Goal: Task Accomplishment & Management: Complete application form

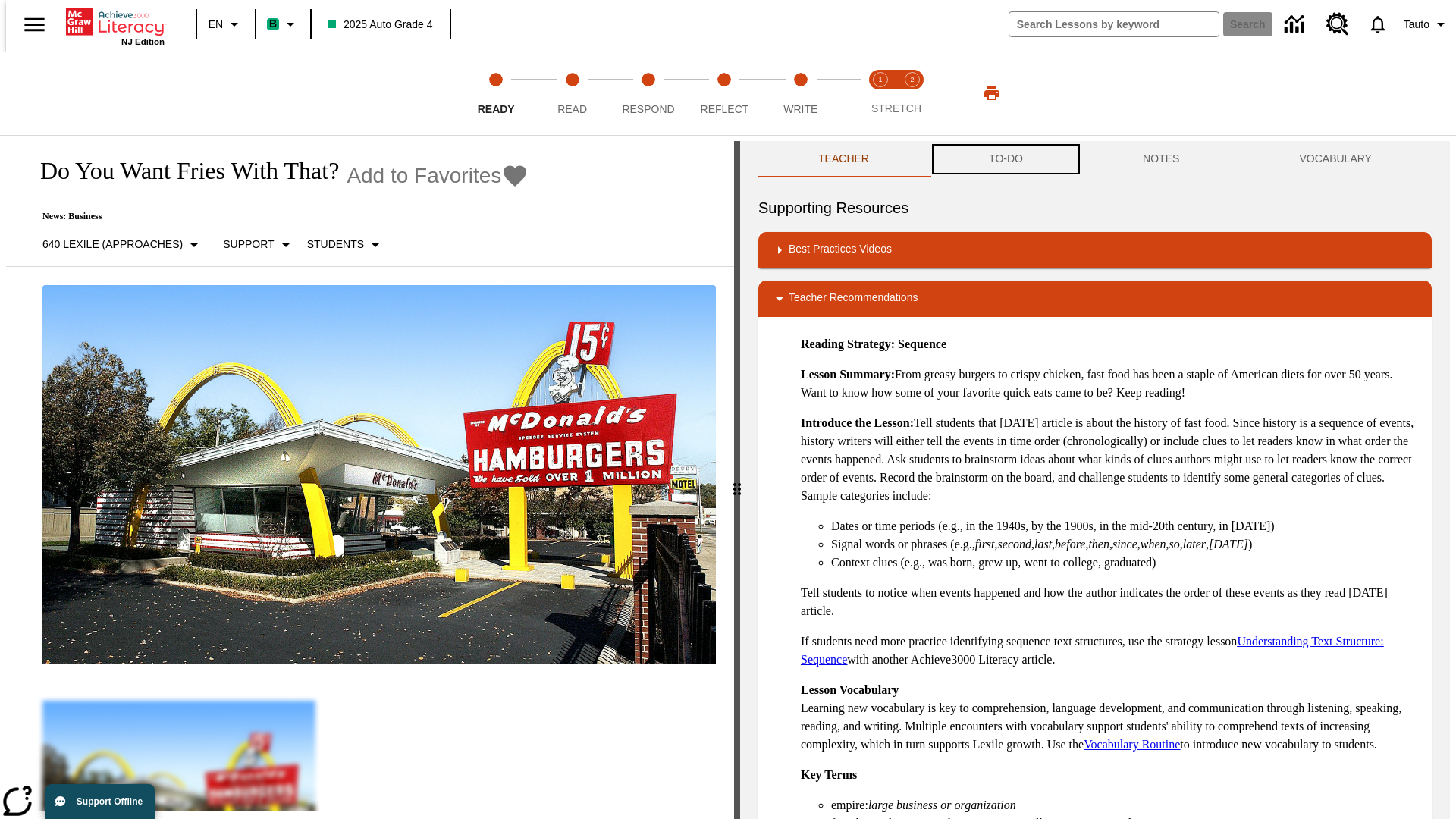
click at [1005, 159] on button "TO-DO" at bounding box center [1005, 159] width 154 height 36
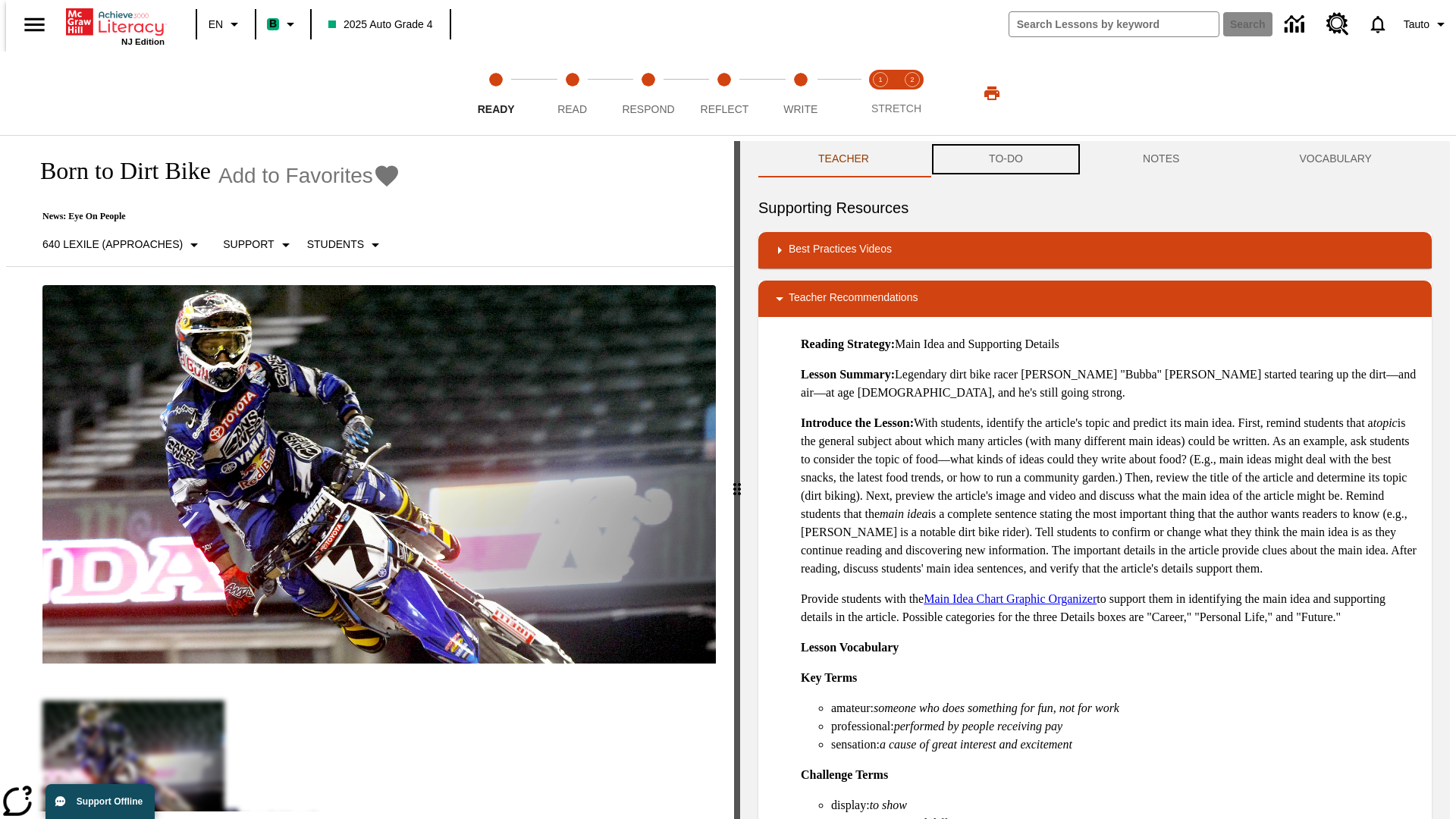
click at [1005, 159] on button "TO-DO" at bounding box center [1005, 159] width 154 height 36
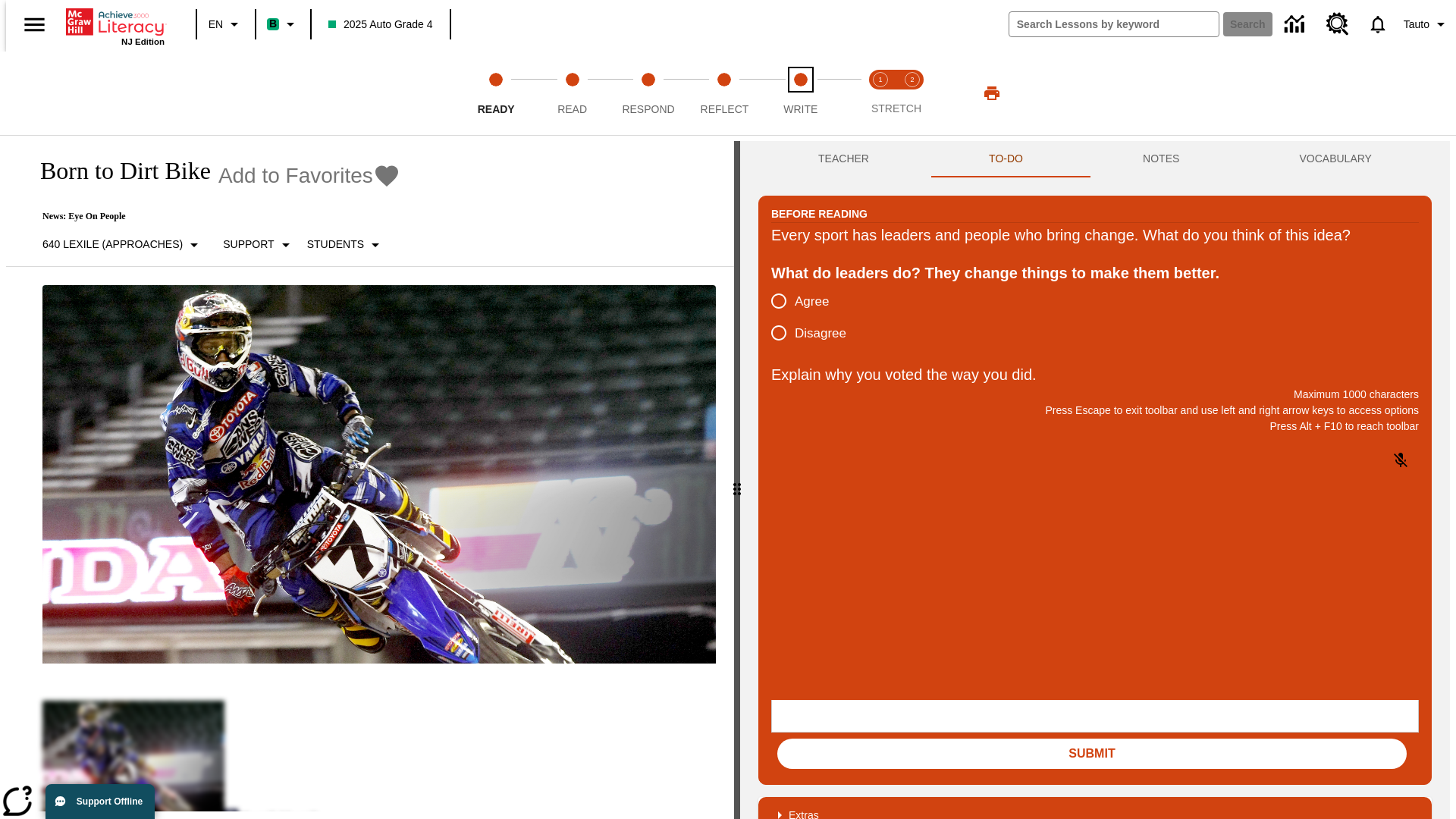
click at [799, 93] on span "Write" at bounding box center [799, 103] width 34 height 27
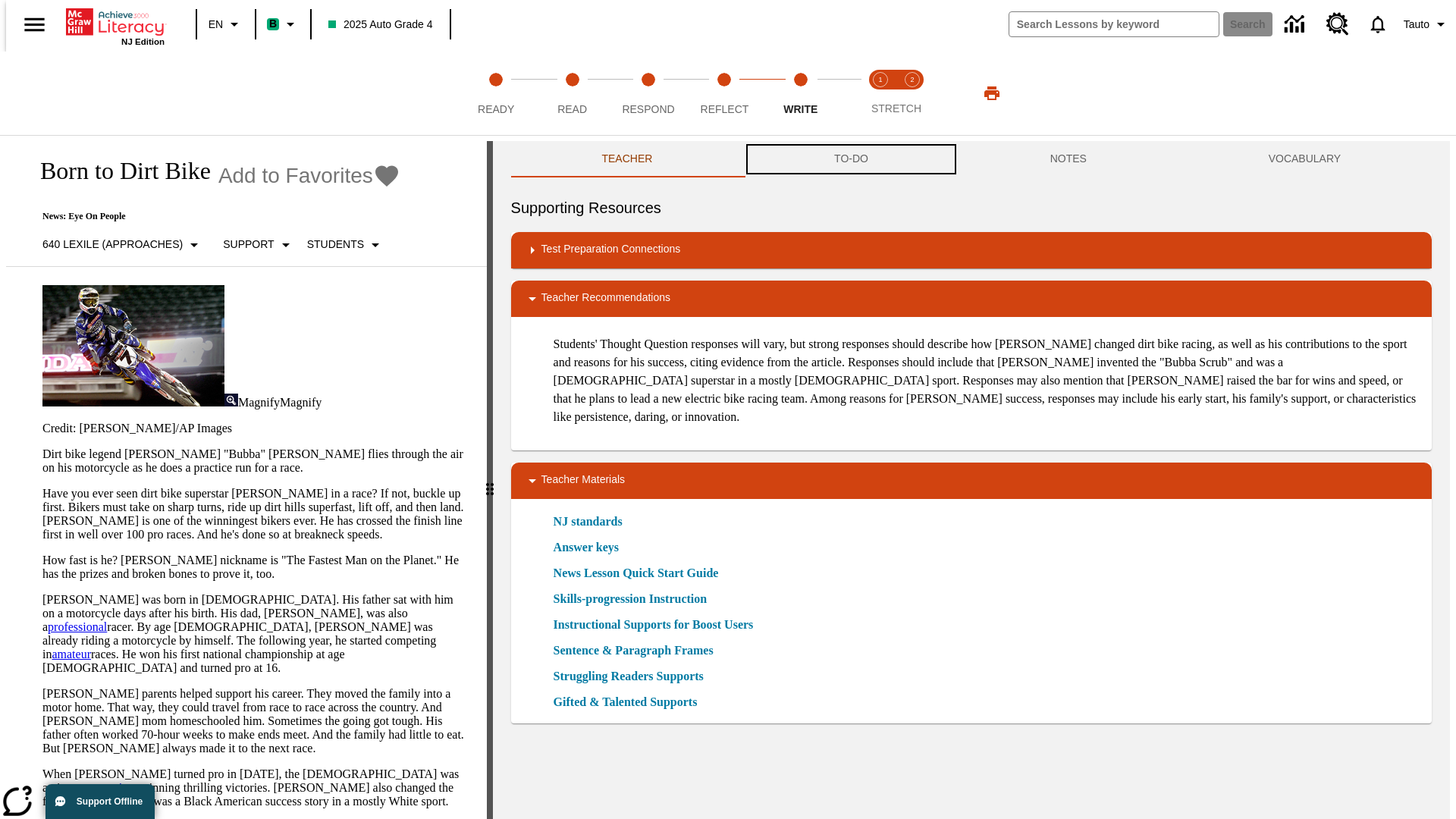
scroll to position [1, 0]
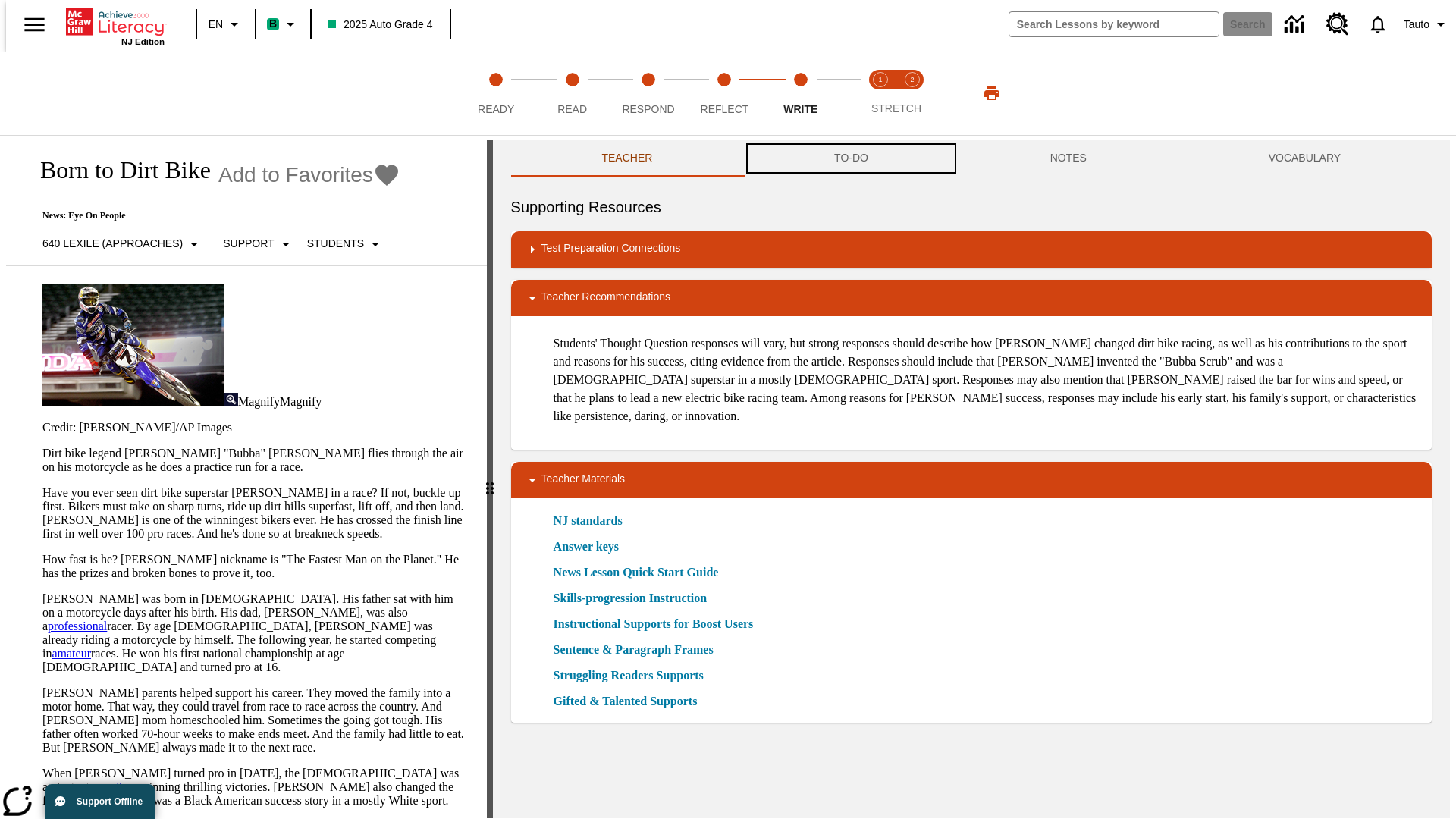
click at [850, 159] on button "TO-DO" at bounding box center [850, 158] width 216 height 36
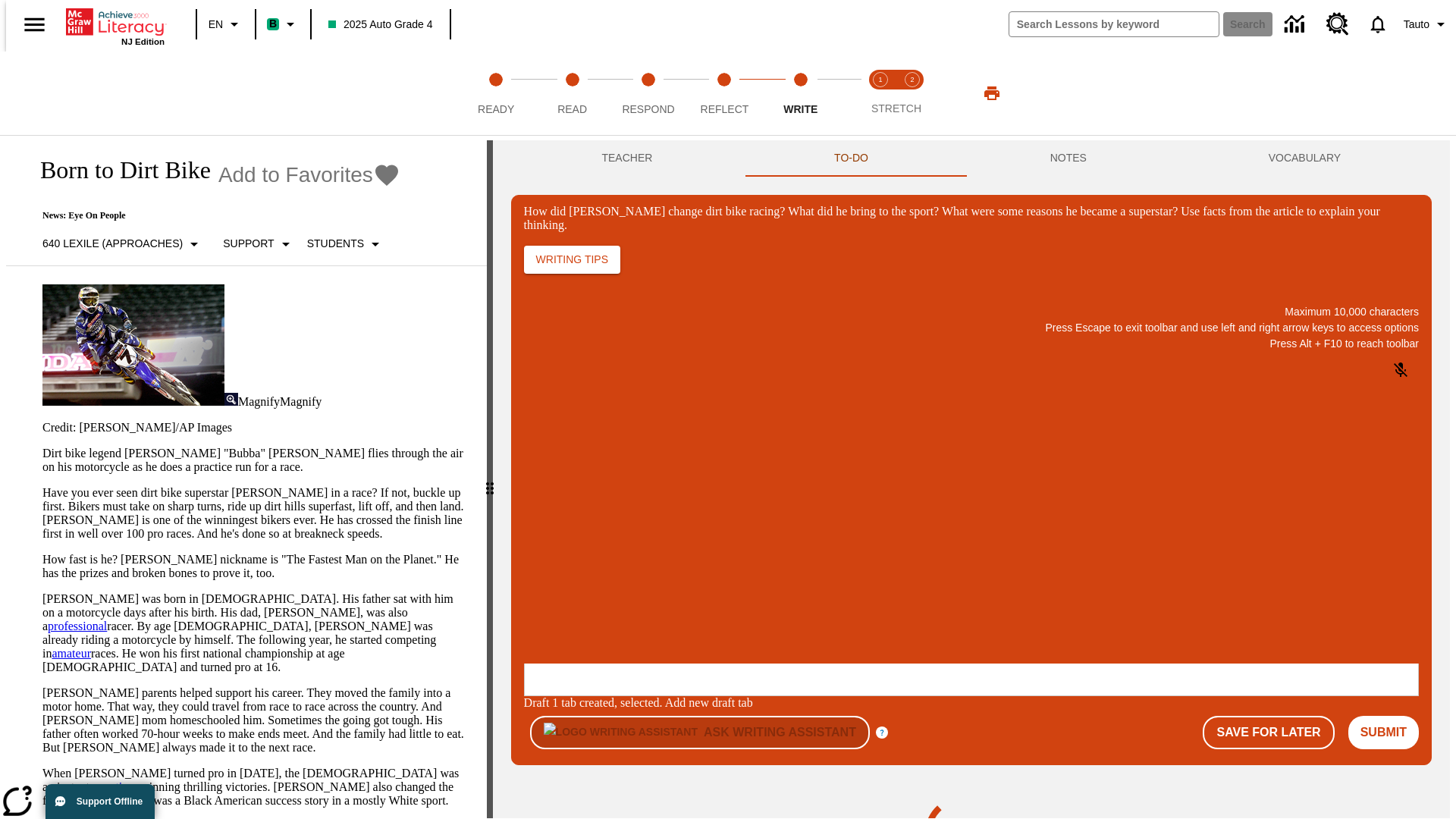
scroll to position [0, 0]
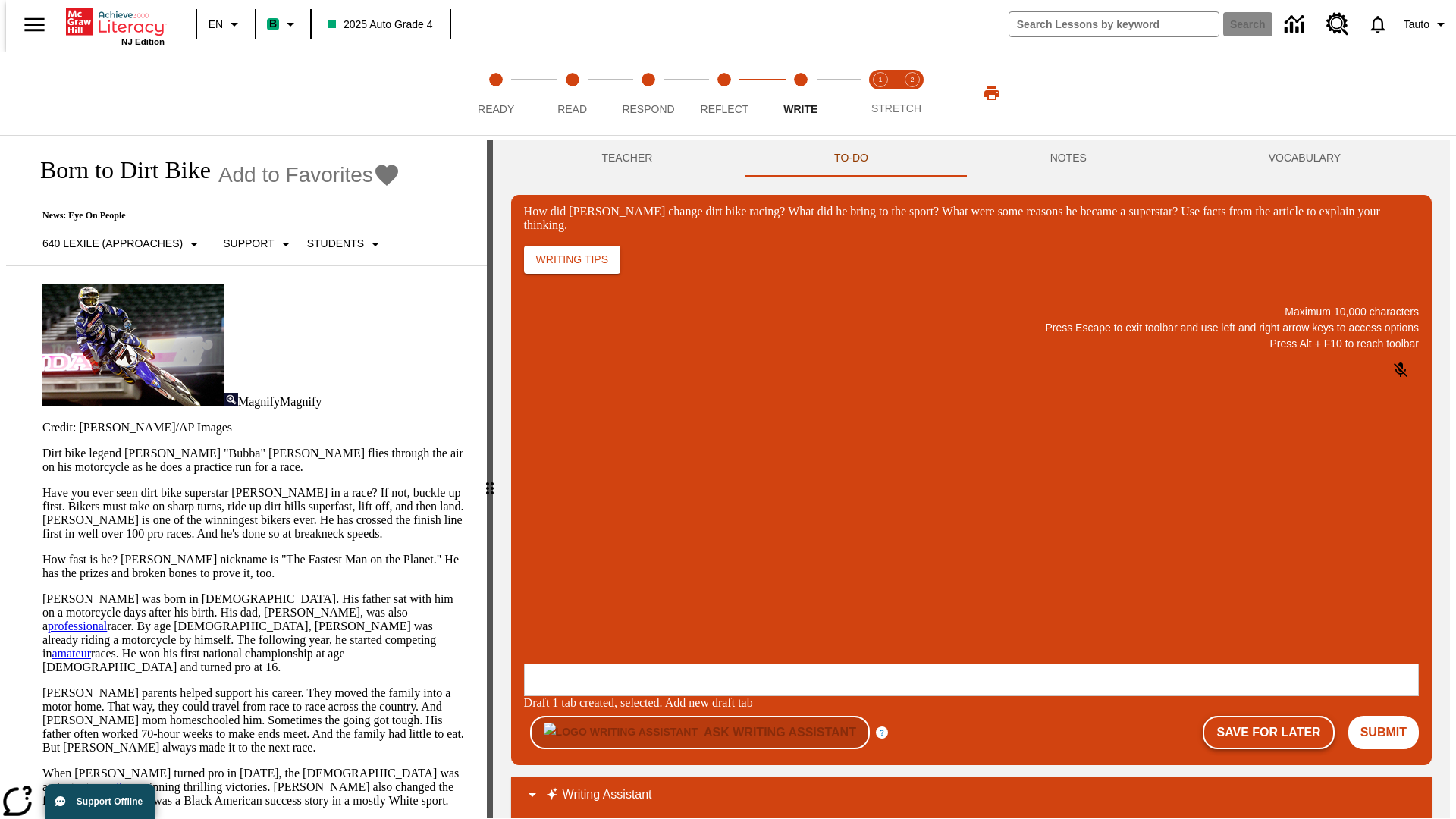
click at [1277, 715] on button "Save For Later" at bounding box center [1268, 732] width 131 height 33
click at [745, 567] on p "How did Stewart change dirt bike racing? What did he bring to the sport? What w…" at bounding box center [637, 565] width 215 height 14
click at [1277, 715] on button "Save For Later" at bounding box center [1268, 732] width 131 height 33
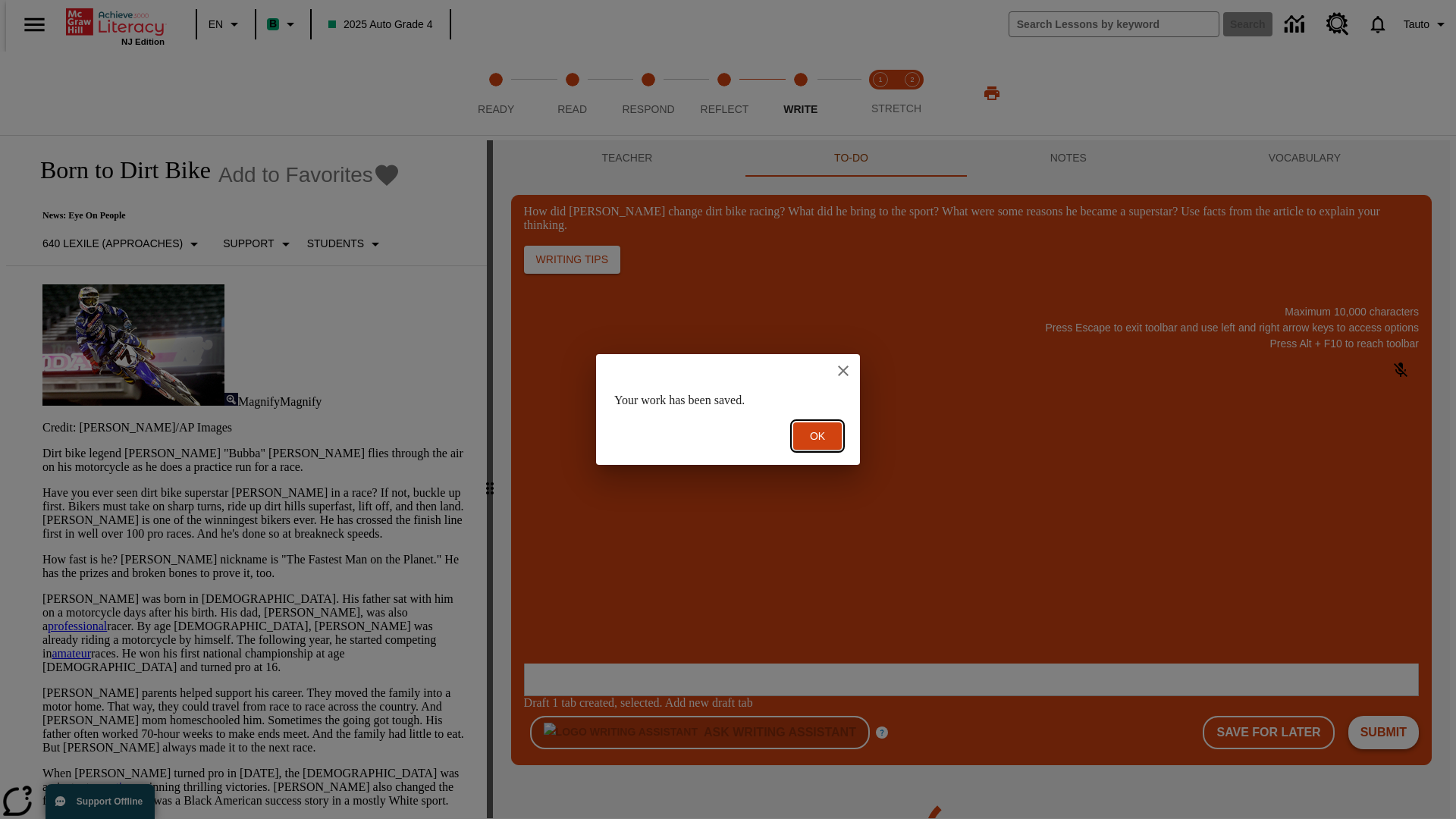
click at [817, 436] on button "Ok" at bounding box center [817, 436] width 49 height 28
click at [1388, 715] on button "Submit" at bounding box center [1384, 732] width 70 height 33
